Goal: Check status: Check status

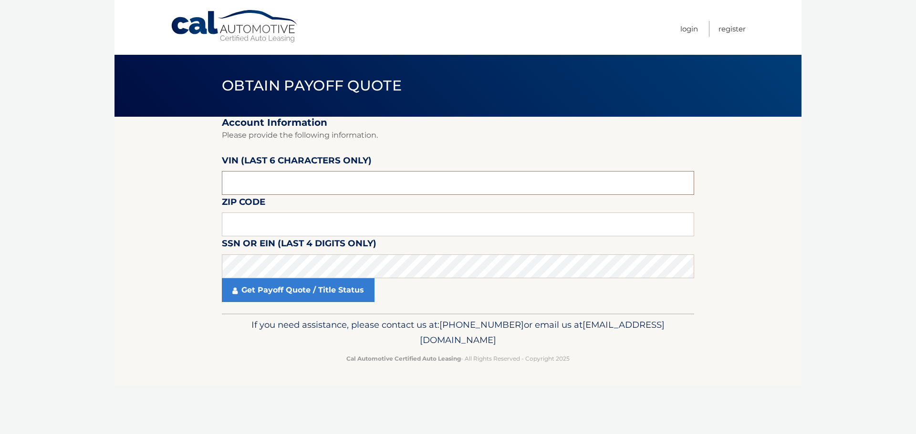
click at [258, 182] on input "text" at bounding box center [458, 183] width 472 height 24
type input "1*****"
type input "171059"
click at [297, 219] on input "text" at bounding box center [458, 225] width 472 height 24
click at [300, 218] on input "text" at bounding box center [458, 225] width 472 height 24
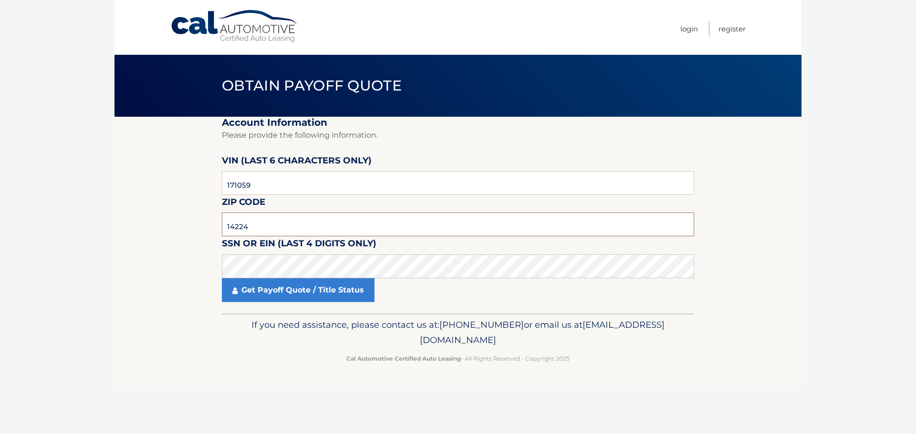
type input "14224"
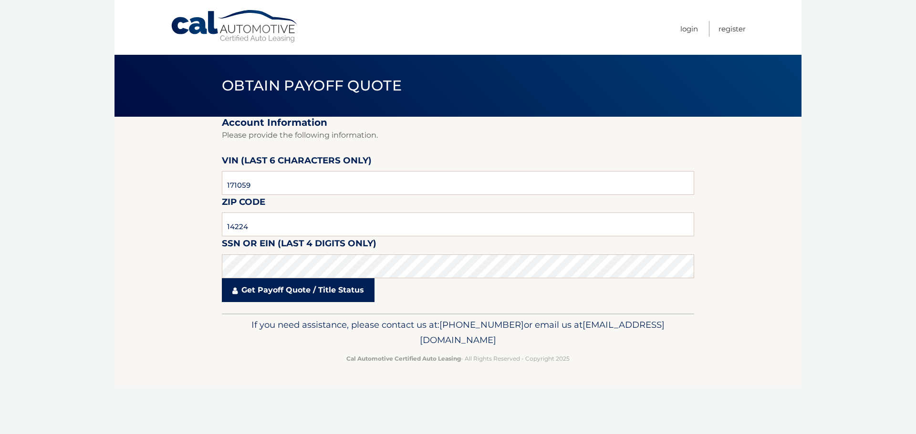
click at [333, 296] on link "Get Payoff Quote / Title Status" at bounding box center [298, 290] width 153 height 24
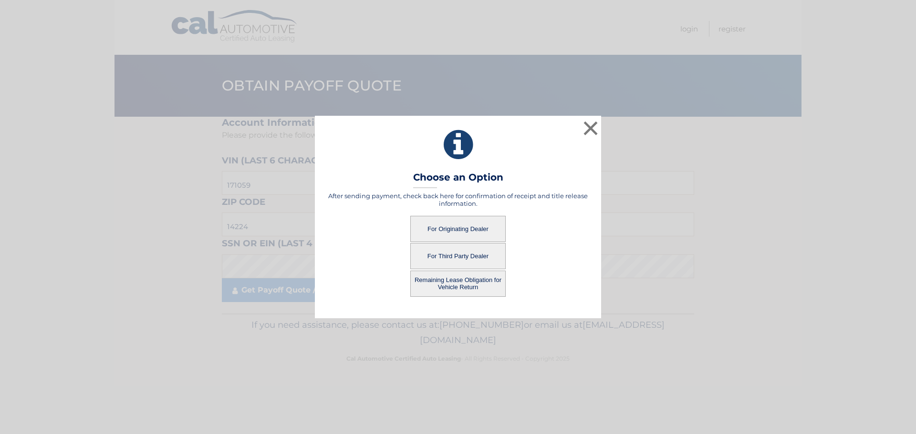
click at [460, 255] on button "For Third Party Dealer" at bounding box center [457, 256] width 95 height 26
click at [449, 256] on button "For Third Party Dealer" at bounding box center [457, 256] width 95 height 26
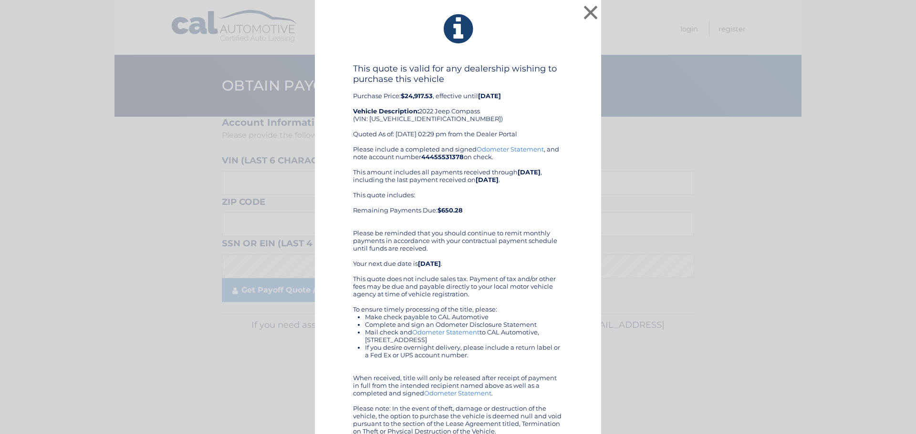
drag, startPoint x: 355, startPoint y: 97, endPoint x: 474, endPoint y: 145, distance: 128.6
click at [446, 102] on div "This quote is valid for any dealership wishing to purchase this vehicle Purchas…" at bounding box center [458, 104] width 210 height 82
click at [555, 108] on div "This quote is valid for any dealership wishing to purchase this vehicle Purchas…" at bounding box center [458, 104] width 210 height 82
click at [583, 17] on button "×" at bounding box center [590, 12] width 19 height 19
